Goal: Check status: Check status

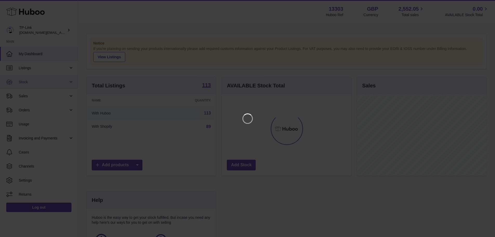
scroll to position [81, 131]
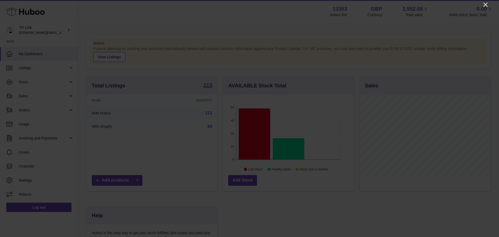
click at [485, 5] on icon "Close" at bounding box center [485, 5] width 4 height 4
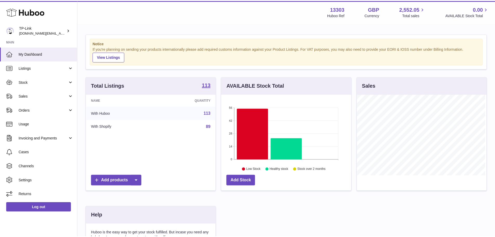
scroll to position [259843, 259794]
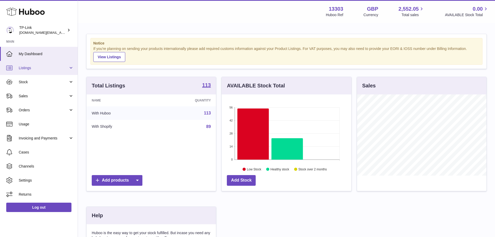
click at [57, 73] on link "Listings" at bounding box center [39, 68] width 78 height 14
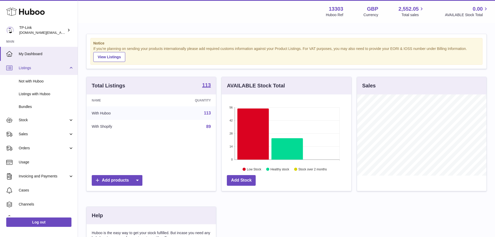
click at [57, 71] on link "Listings" at bounding box center [39, 68] width 78 height 14
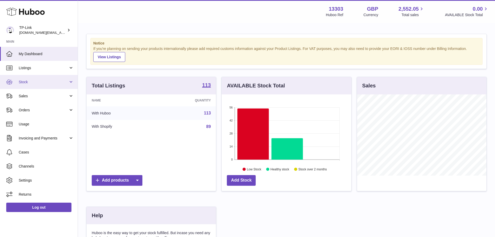
click at [58, 85] on link "Stock" at bounding box center [39, 82] width 78 height 14
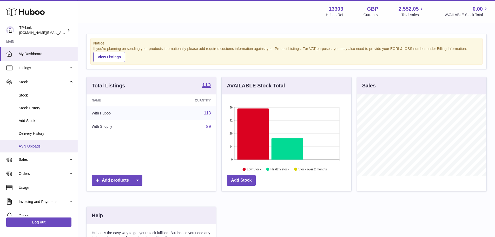
click at [58, 144] on span "ASN Uploads" at bounding box center [46, 146] width 55 height 5
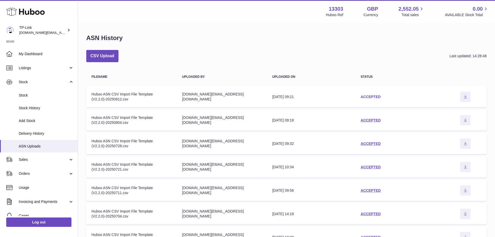
click at [362, 95] on link "ACCEPTED" at bounding box center [371, 97] width 20 height 4
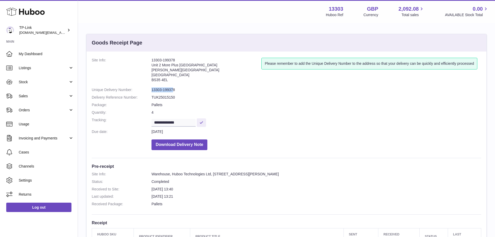
drag, startPoint x: 173, startPoint y: 92, endPoint x: 142, endPoint y: 87, distance: 31.1
click at [142, 87] on dl "**********" at bounding box center [287, 105] width 390 height 95
click at [145, 87] on dt "Unique Delivery Number:" at bounding box center [122, 89] width 60 height 5
drag, startPoint x: 172, startPoint y: 88, endPoint x: 150, endPoint y: 91, distance: 22.5
click at [150, 91] on dl "**********" at bounding box center [287, 105] width 390 height 95
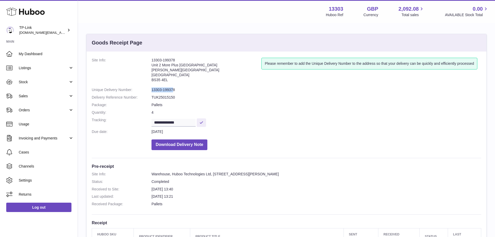
click at [163, 91] on dd "13303-199378" at bounding box center [317, 89] width 330 height 5
drag, startPoint x: 180, startPoint y: 91, endPoint x: 147, endPoint y: 90, distance: 33.0
click at [147, 90] on dl "**********" at bounding box center [287, 105] width 390 height 95
click at [155, 88] on dd "13303-199378" at bounding box center [317, 89] width 330 height 5
click at [160, 88] on dd "13303-199378" at bounding box center [317, 89] width 330 height 5
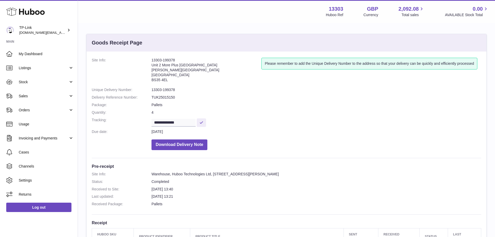
click at [161, 89] on dd "13303-199378" at bounding box center [317, 89] width 330 height 5
click at [185, 122] on input "**********" at bounding box center [174, 123] width 44 height 8
click at [180, 104] on dd "Pallets" at bounding box center [317, 104] width 330 height 5
